Goal: Information Seeking & Learning: Learn about a topic

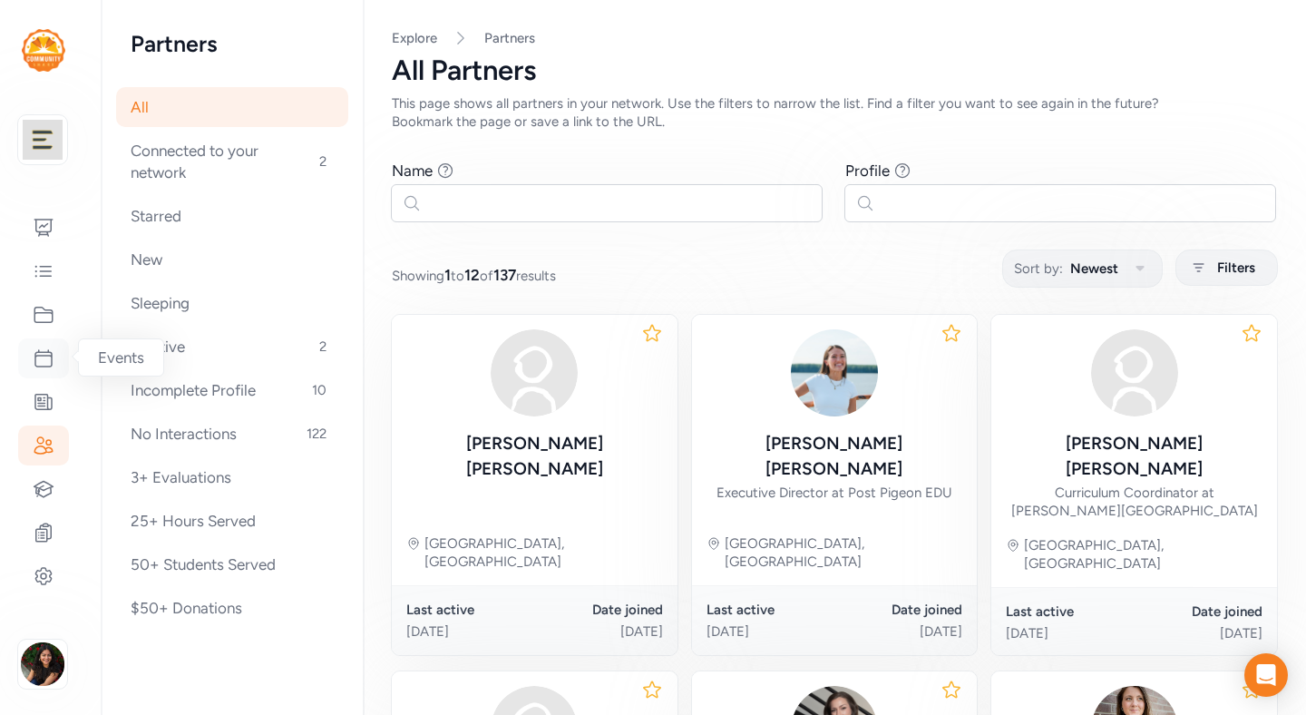
click at [41, 351] on icon at bounding box center [44, 358] width 22 height 22
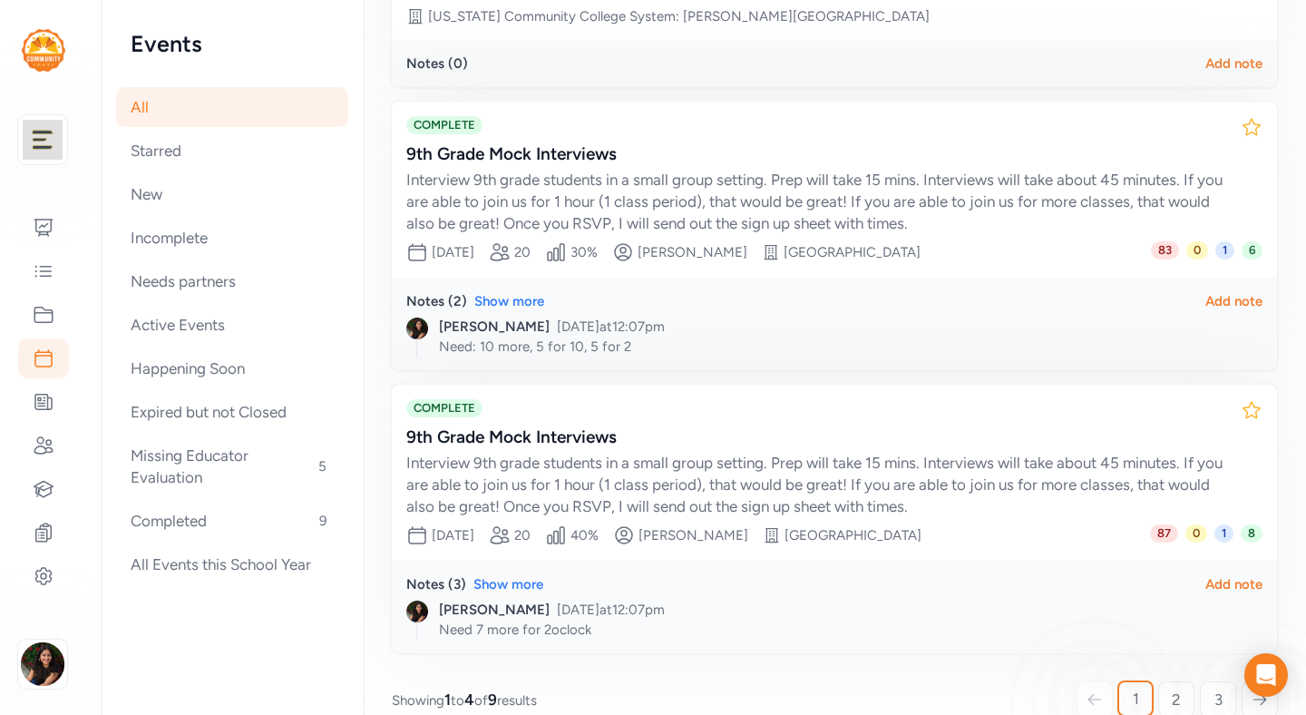
scroll to position [770, 0]
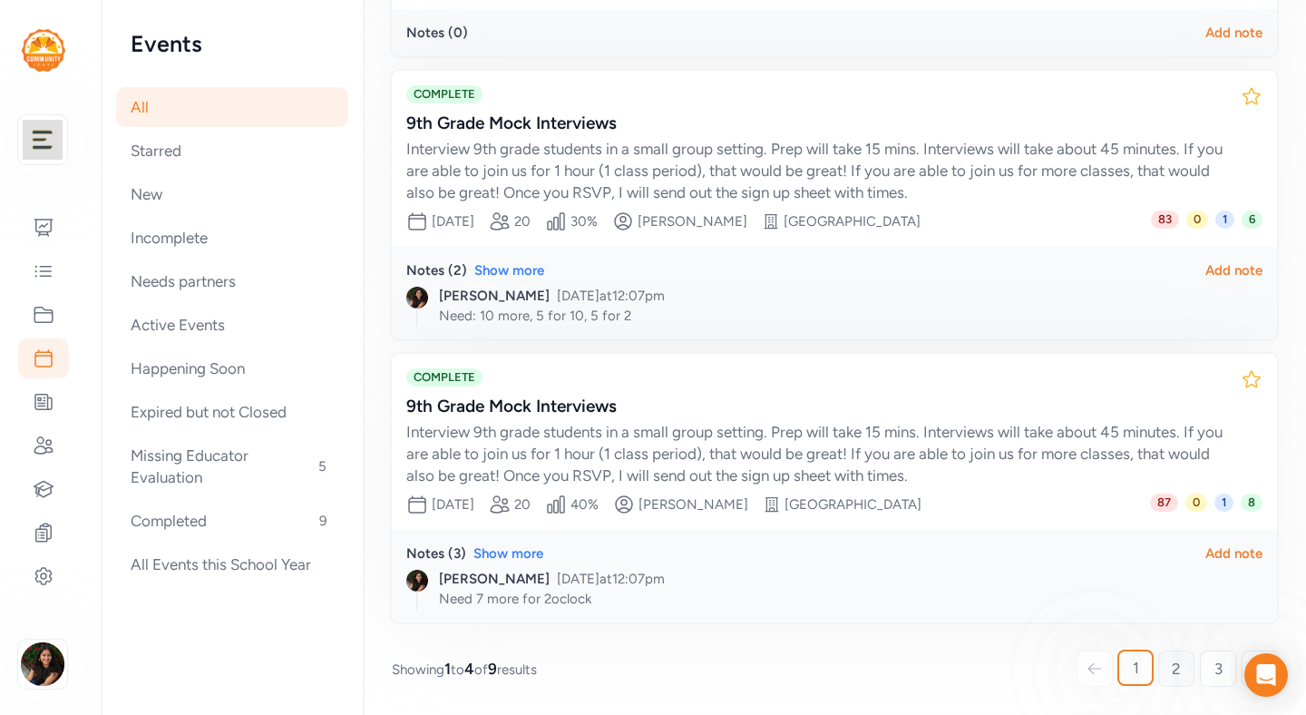
click at [1172, 669] on span "2" at bounding box center [1176, 669] width 9 height 22
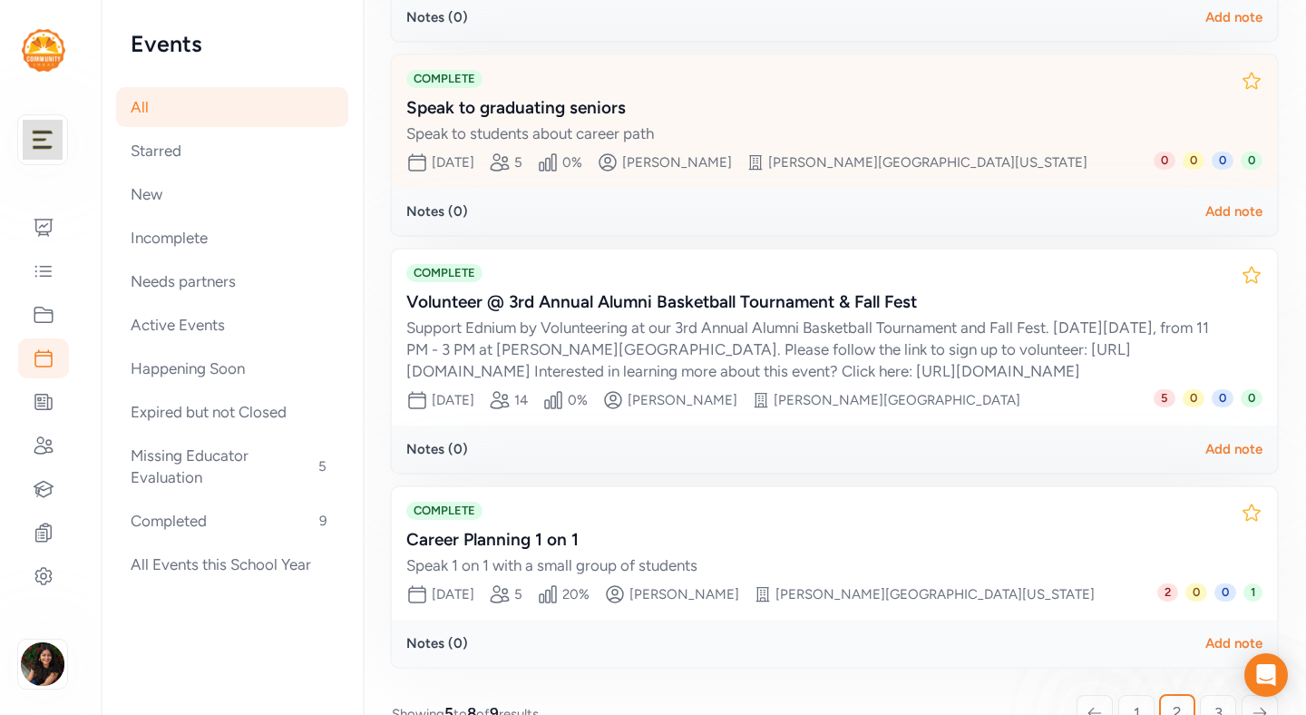
scroll to position [541, 0]
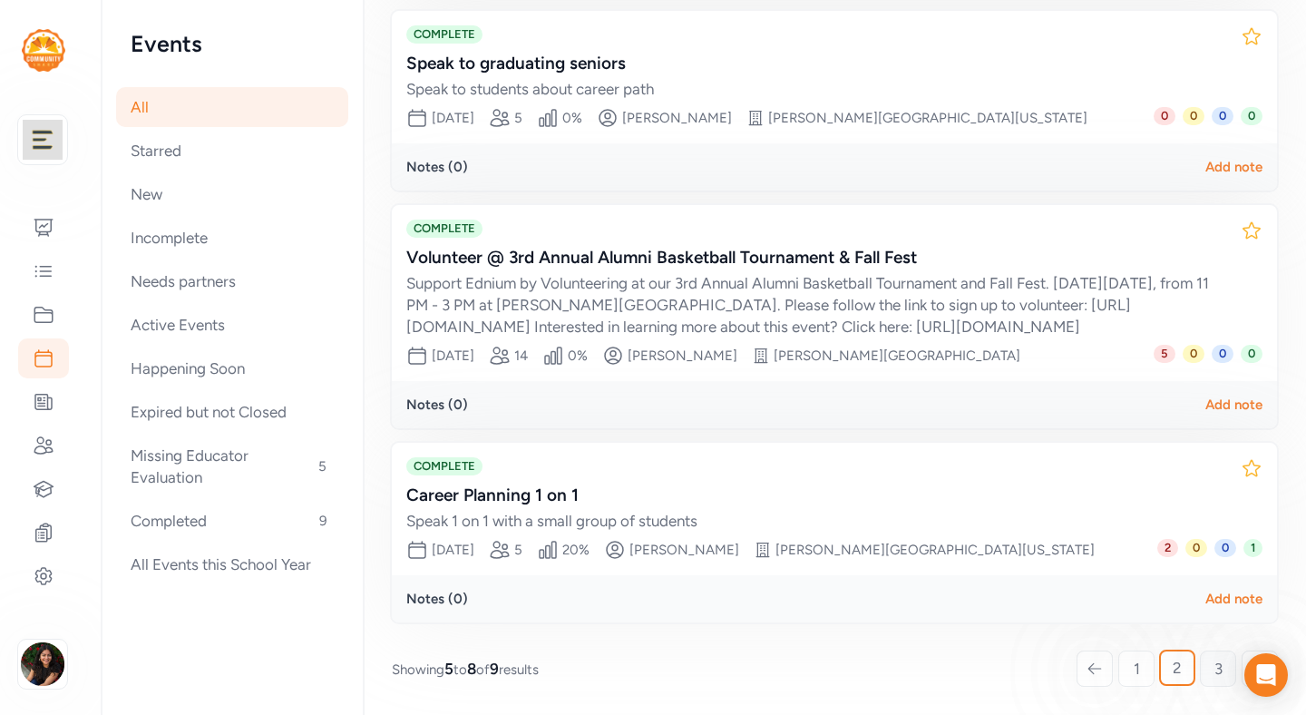
click at [1200, 667] on link "3" at bounding box center [1218, 668] width 36 height 36
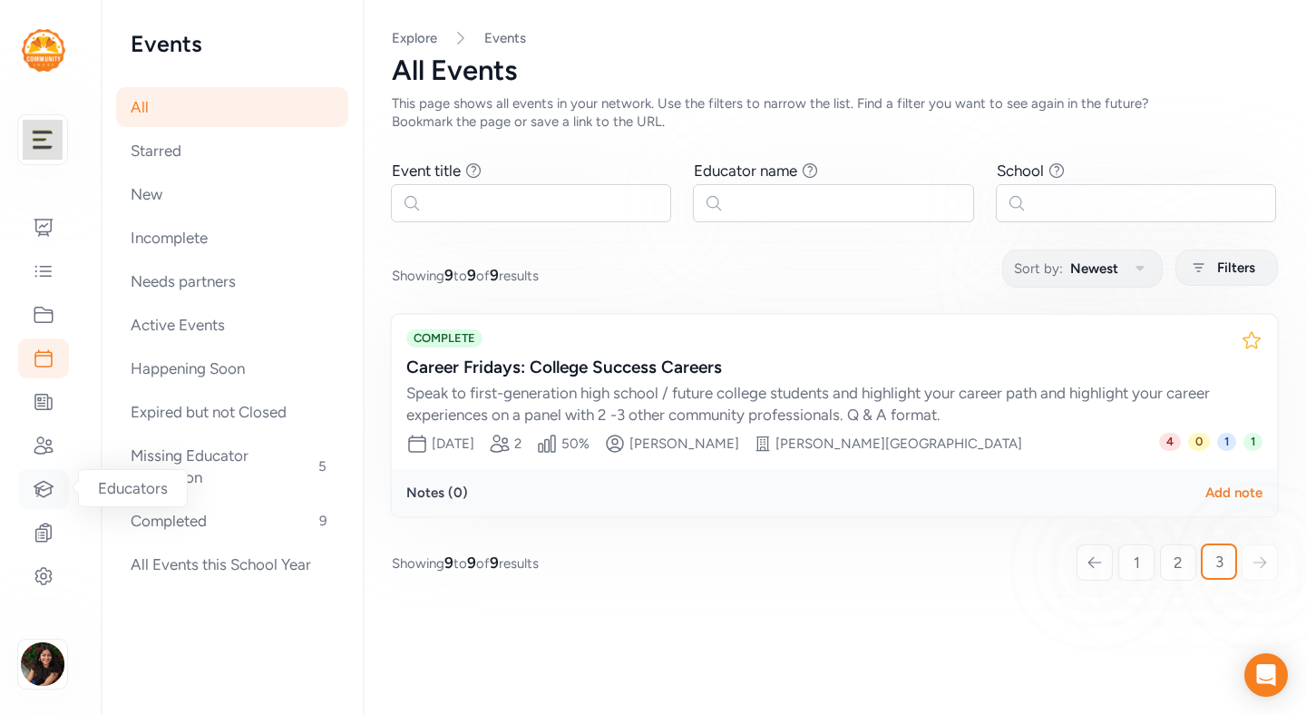
click at [38, 490] on icon at bounding box center [43, 488] width 19 height 15
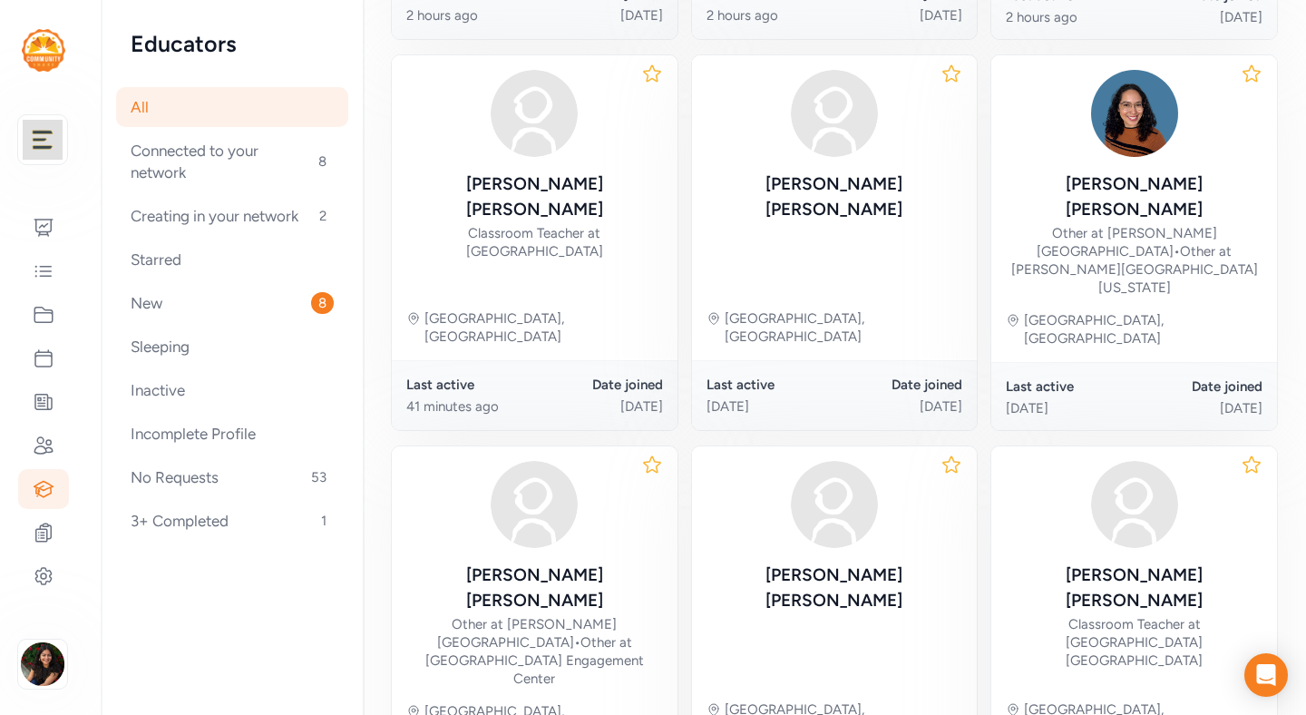
scroll to position [973, 0]
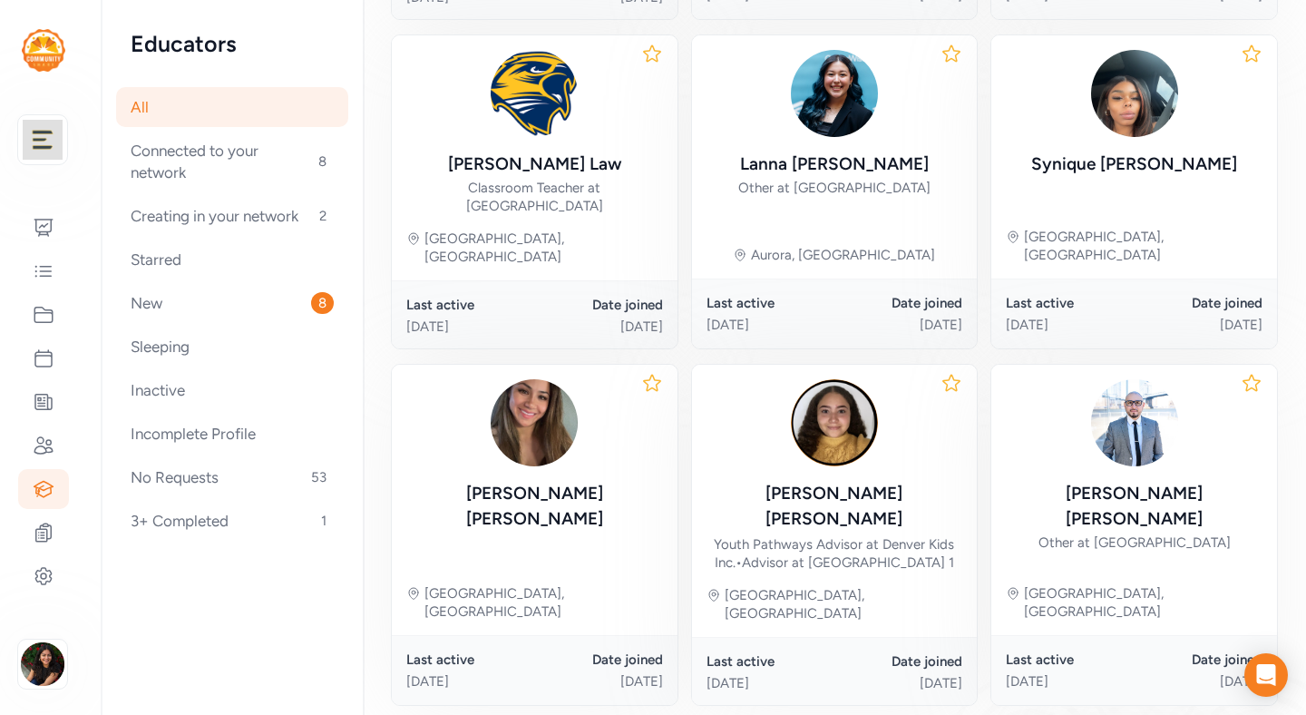
scroll to position [978, 0]
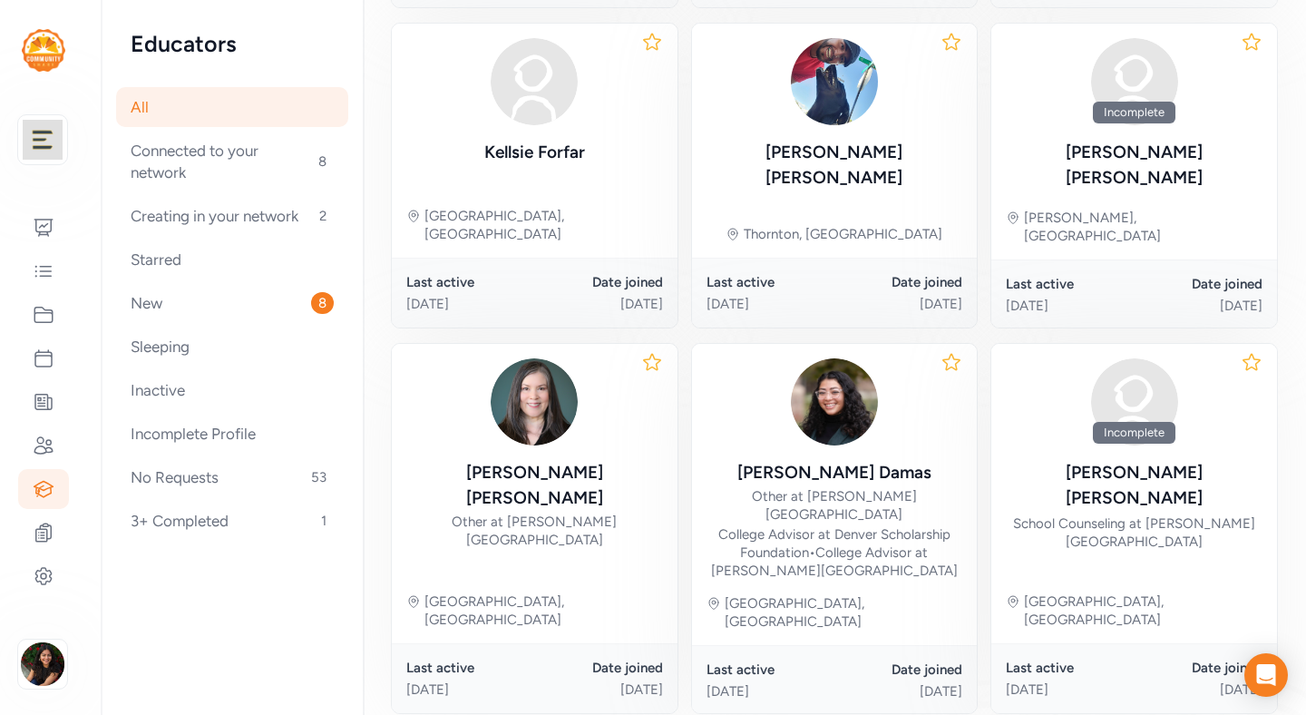
scroll to position [1035, 0]
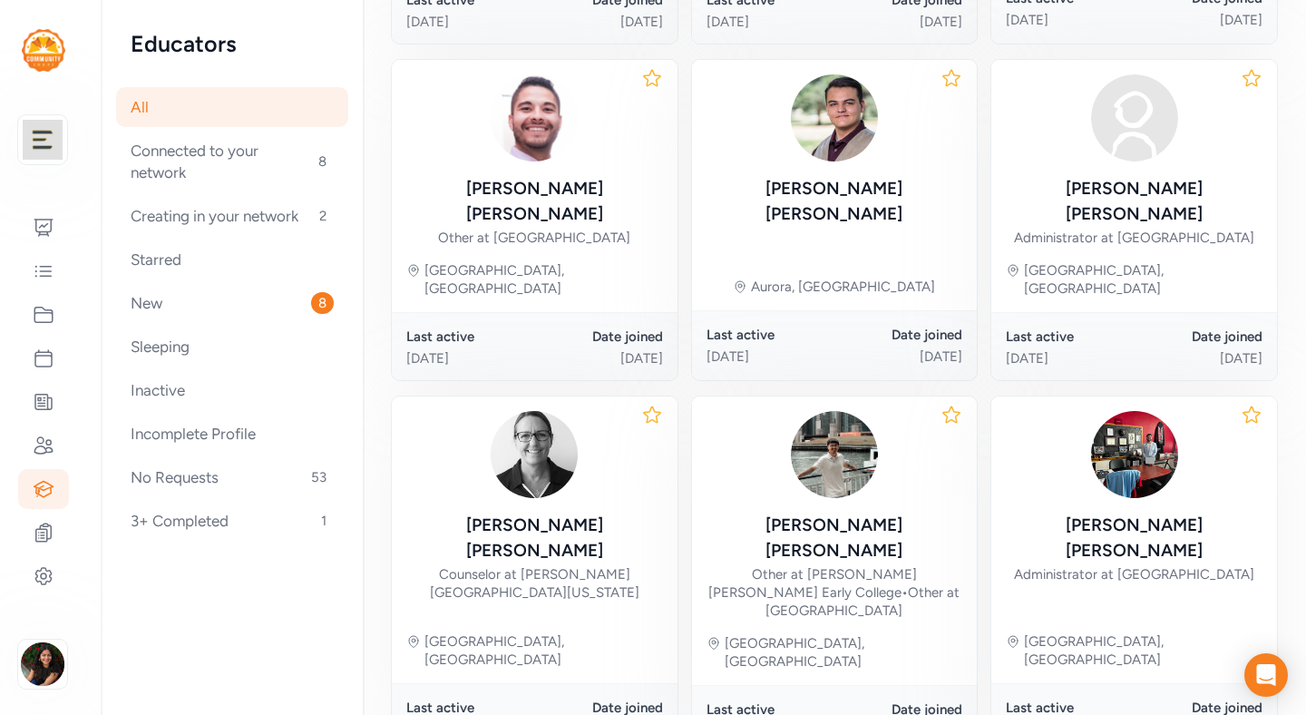
scroll to position [939, 0]
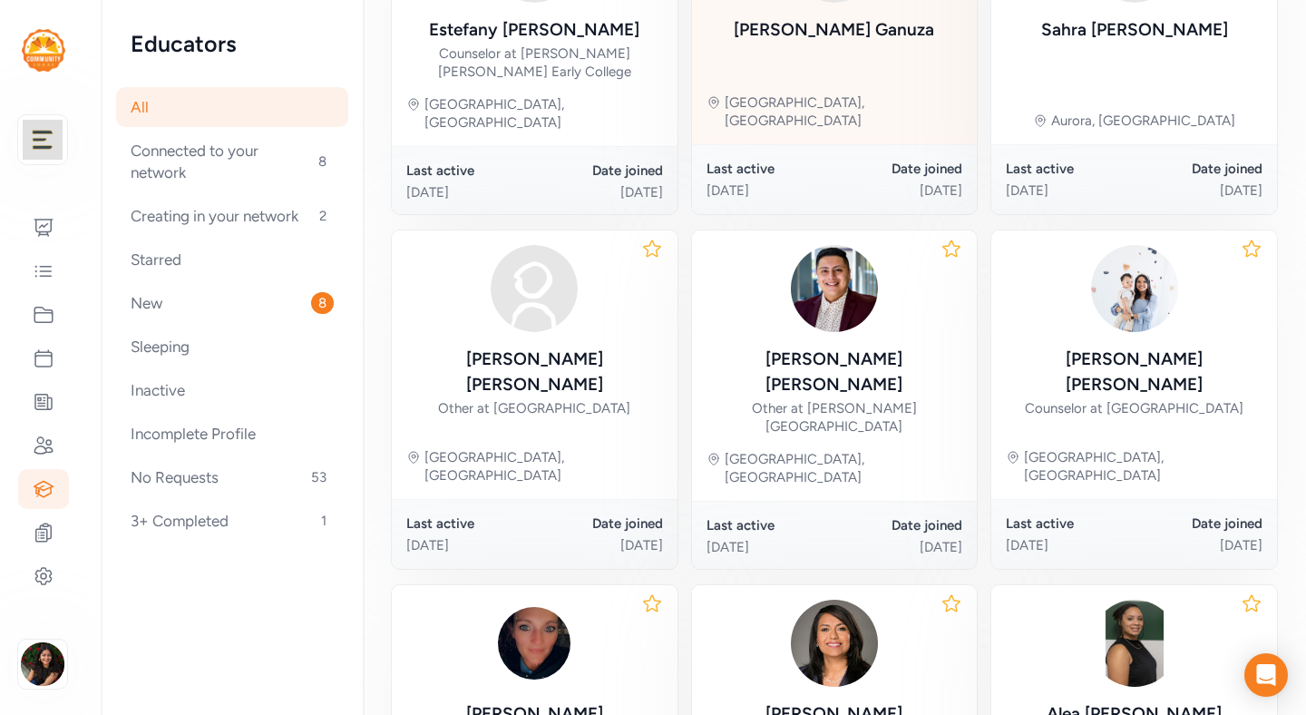
scroll to position [955, 0]
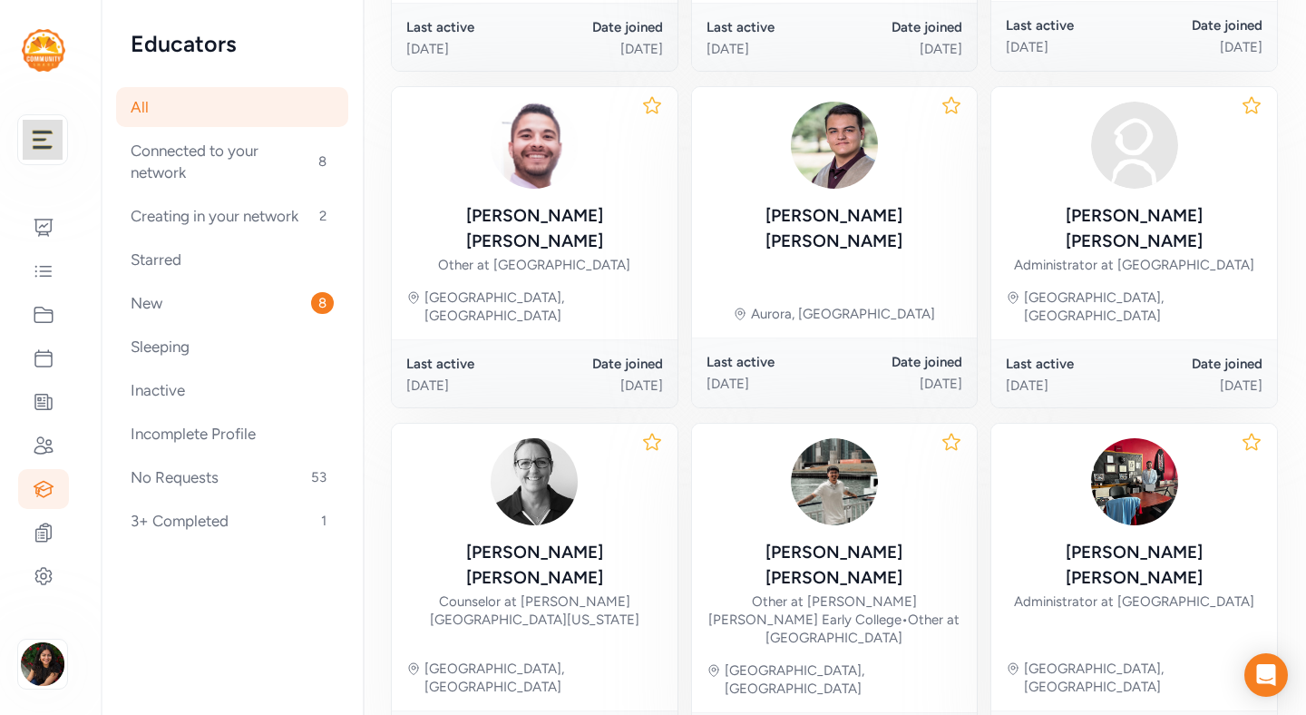
scroll to position [939, 0]
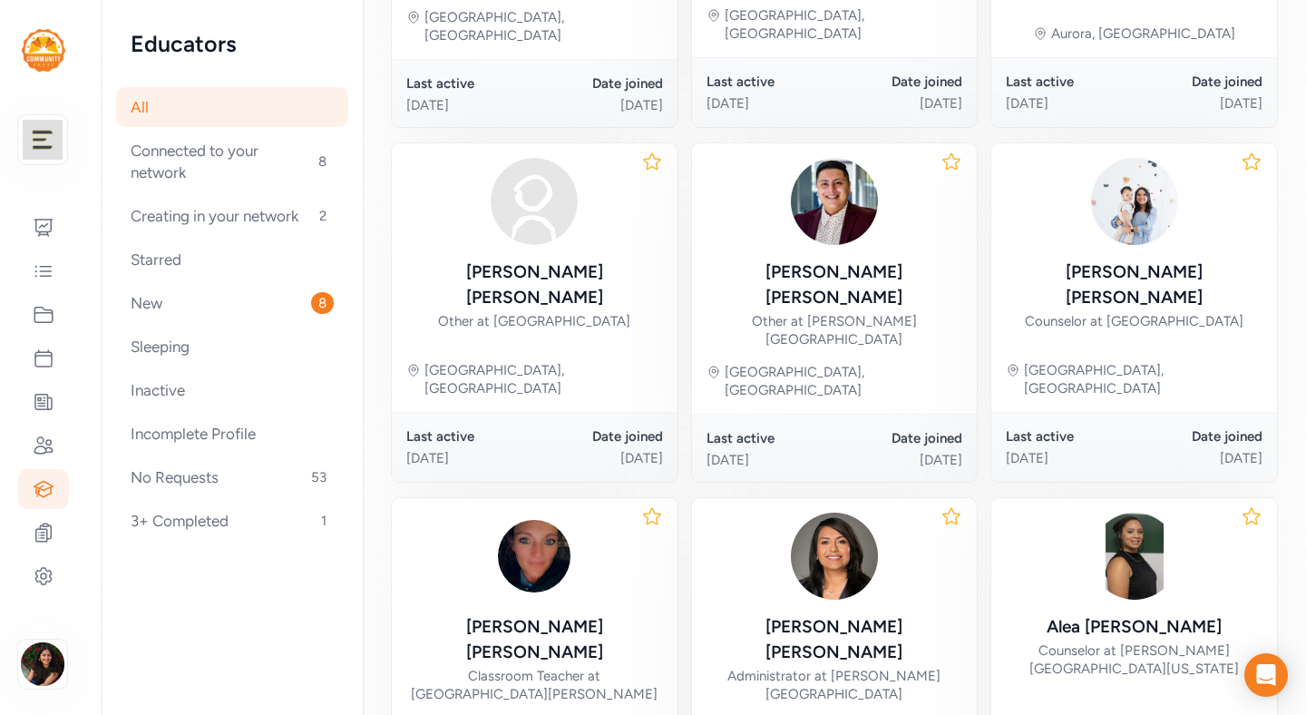
scroll to position [955, 0]
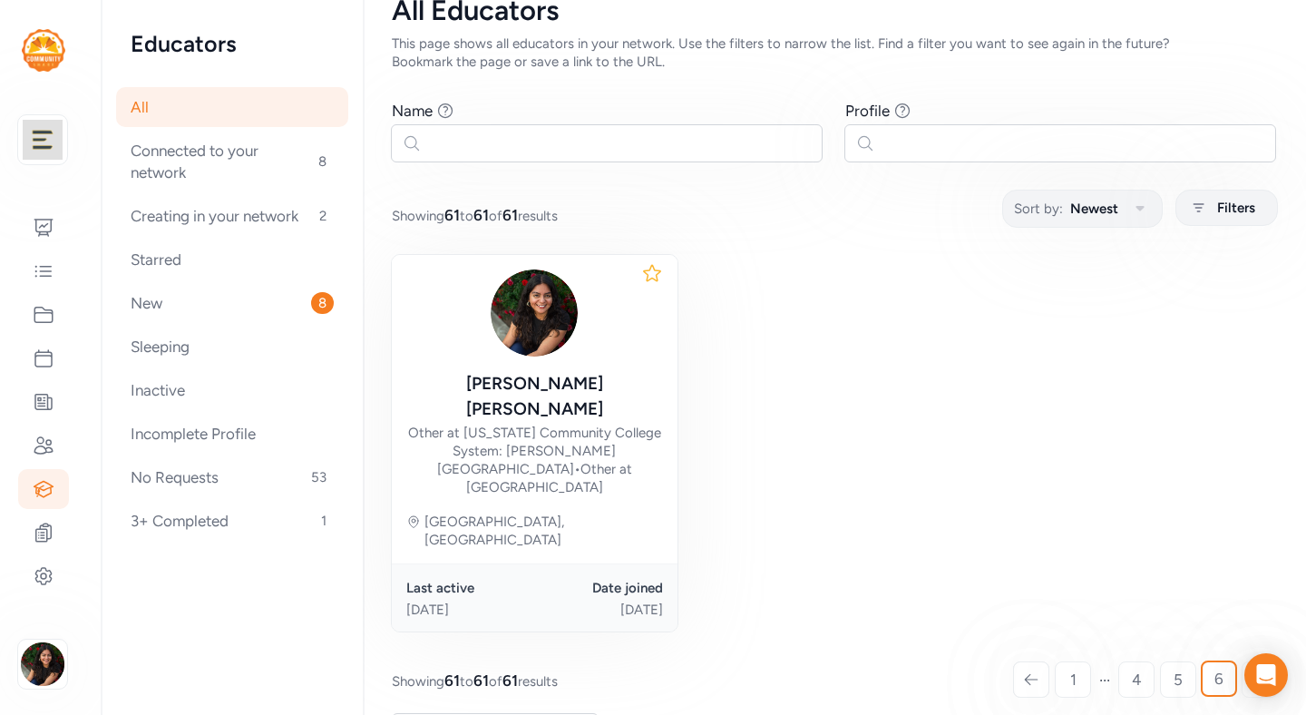
scroll to position [96, 0]
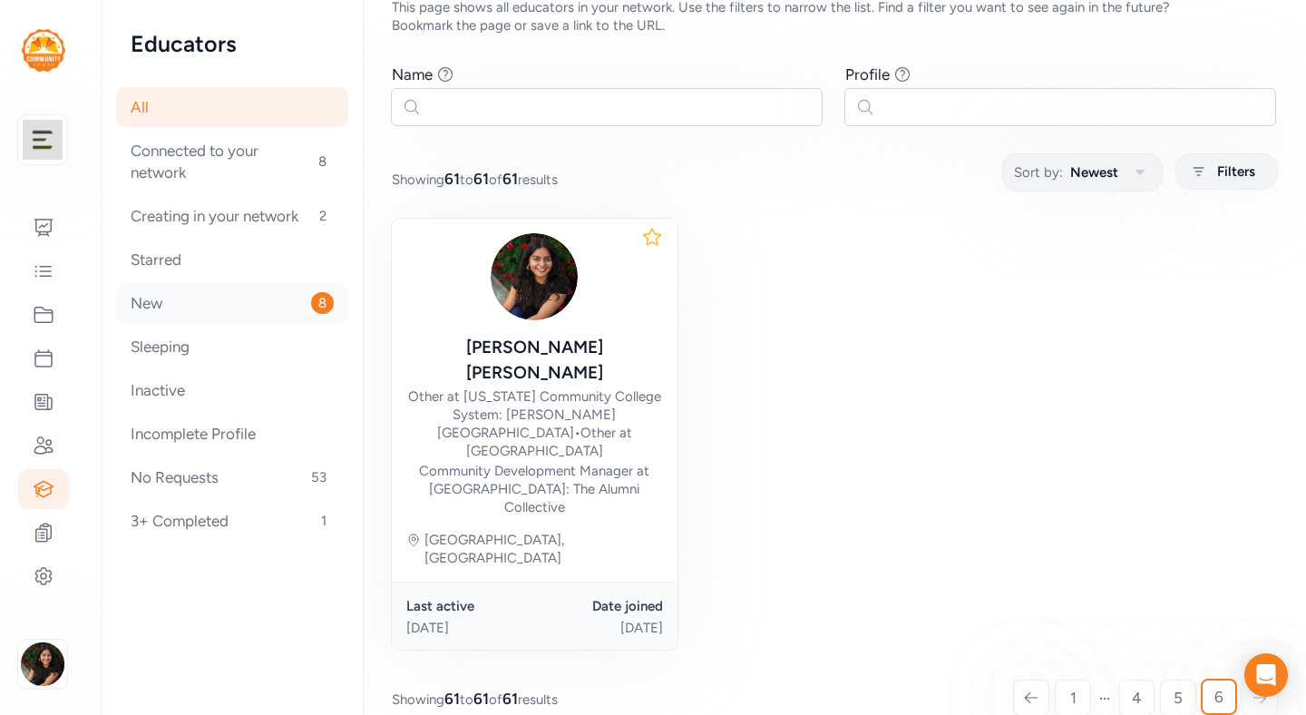
click at [203, 305] on div "New 8" at bounding box center [232, 303] width 232 height 40
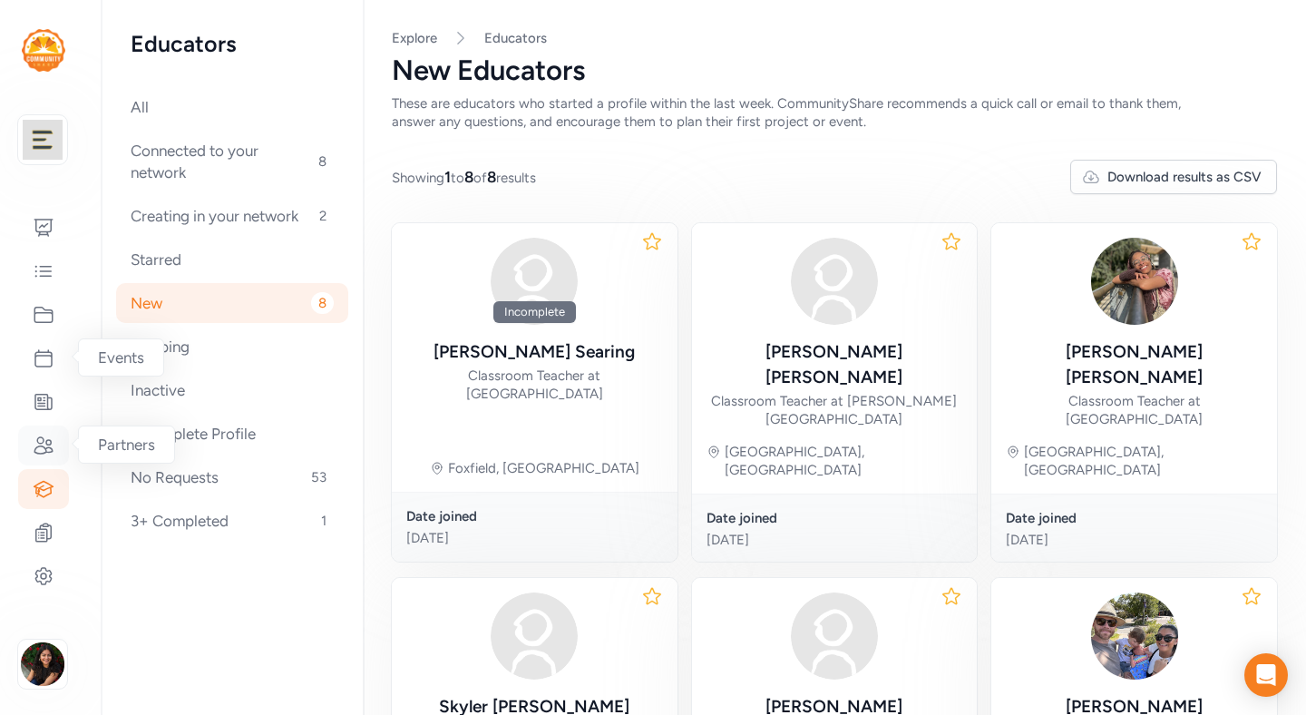
click at [40, 447] on icon at bounding box center [44, 445] width 22 height 22
